Goal: Book appointment/travel/reservation

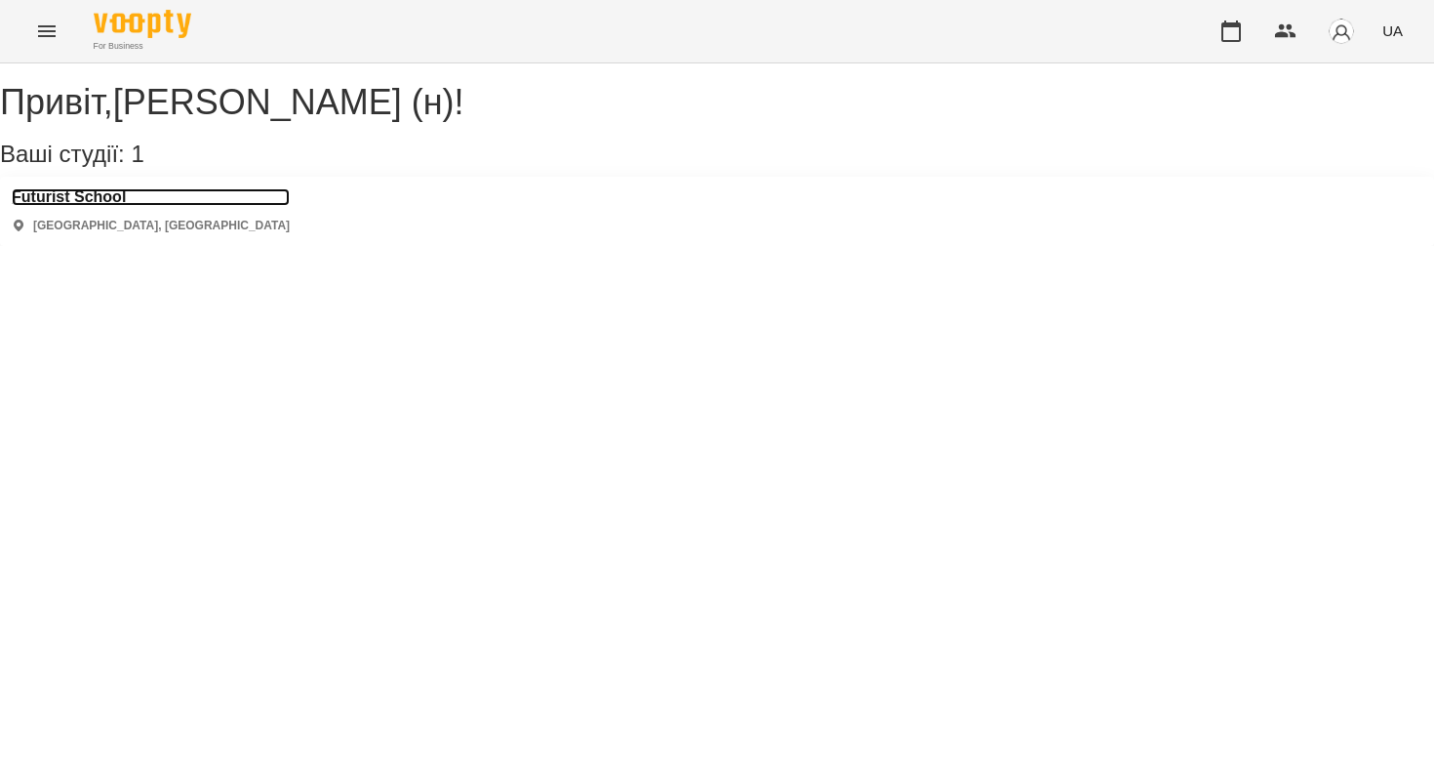
click at [103, 206] on h3 "Futurist School" at bounding box center [151, 197] width 278 height 18
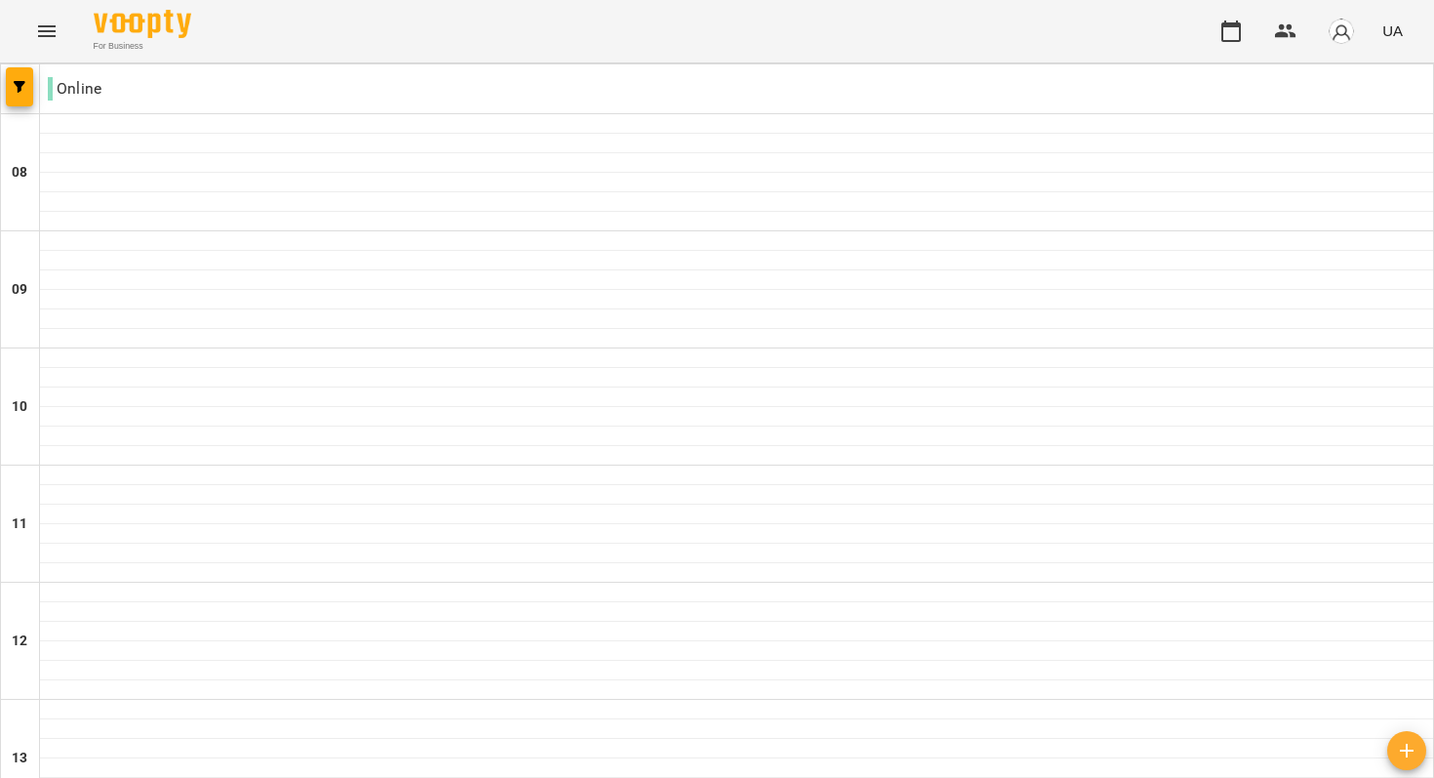
scroll to position [1223, 0]
type input "**********"
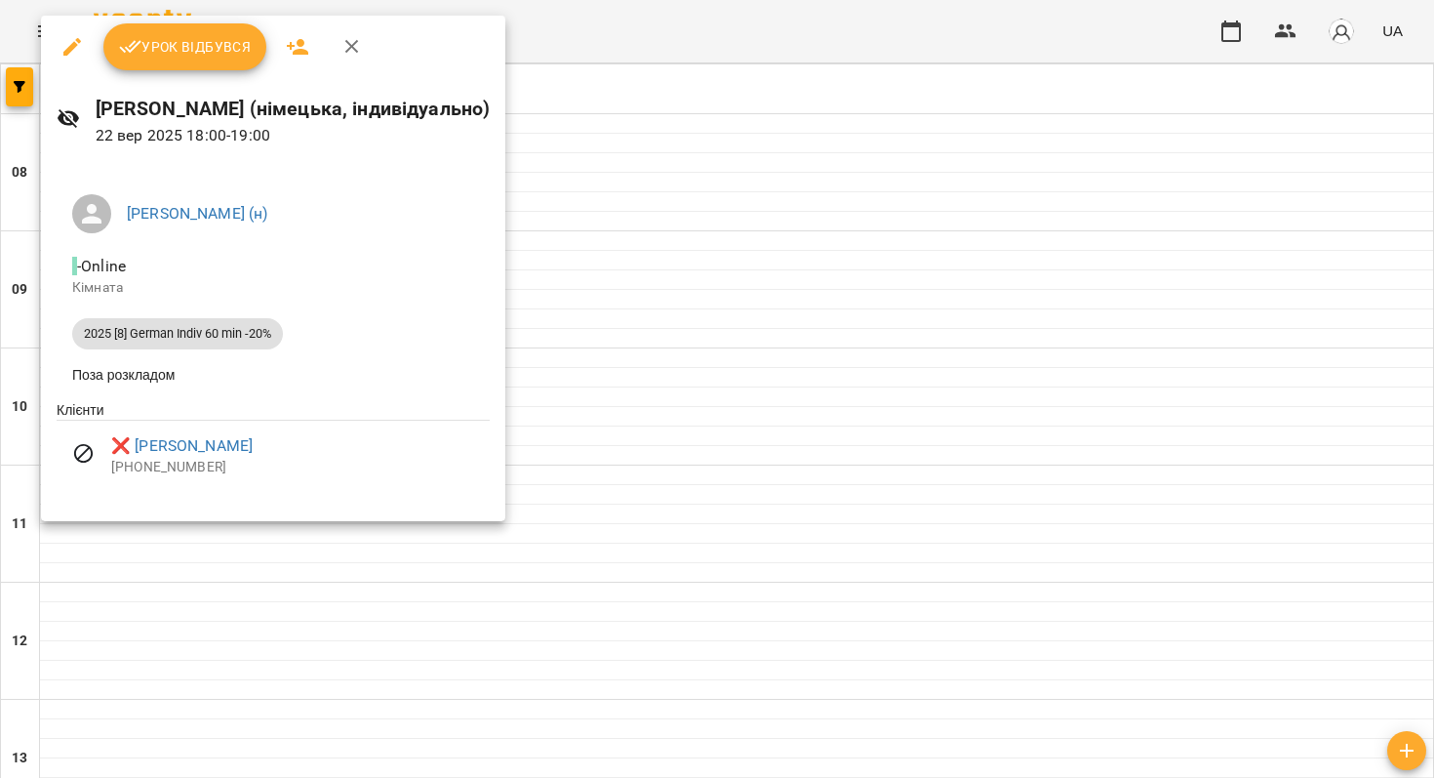
click at [698, 212] on div at bounding box center [717, 389] width 1434 height 778
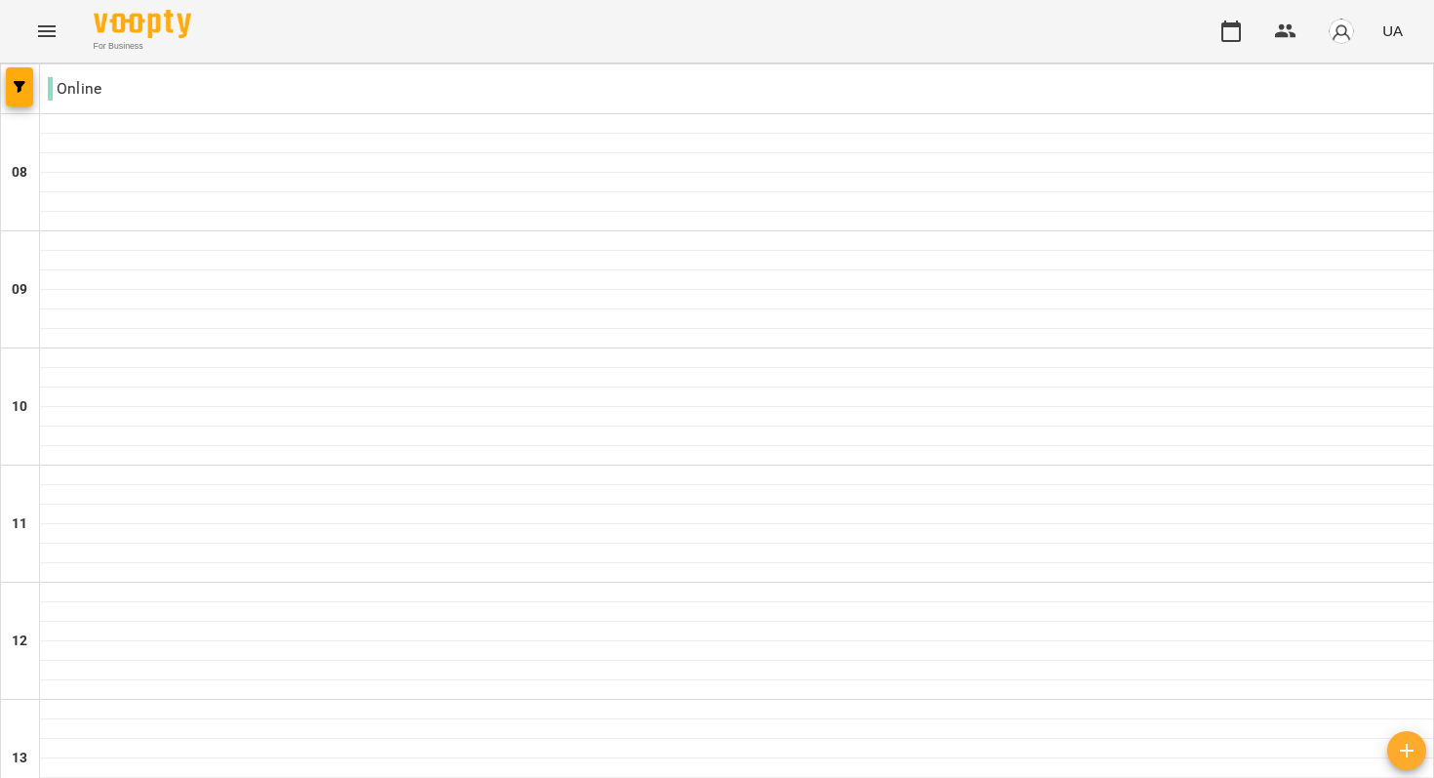
scroll to position [1223, 0]
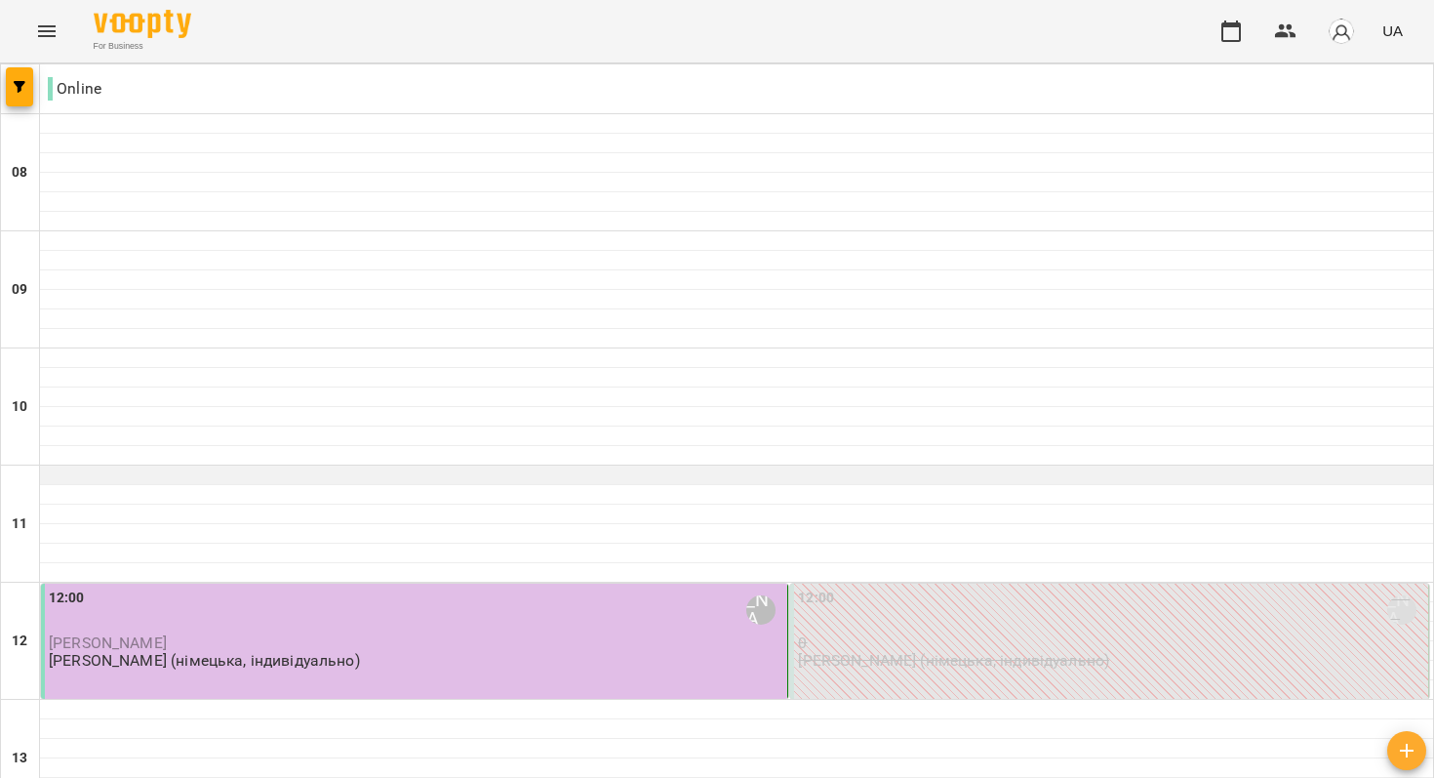
scroll to position [1223, 0]
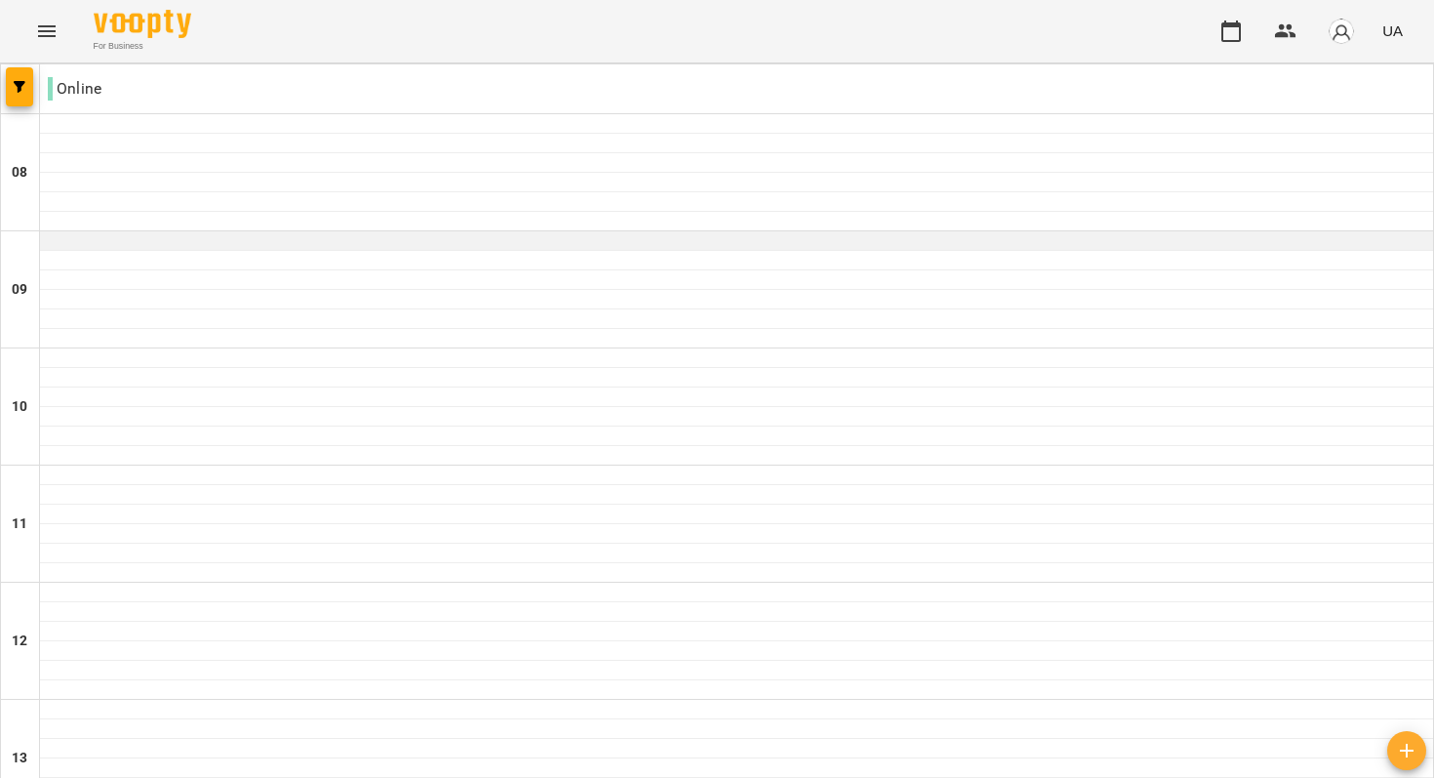
scroll to position [1221, 0]
